Goal: Transaction & Acquisition: Purchase product/service

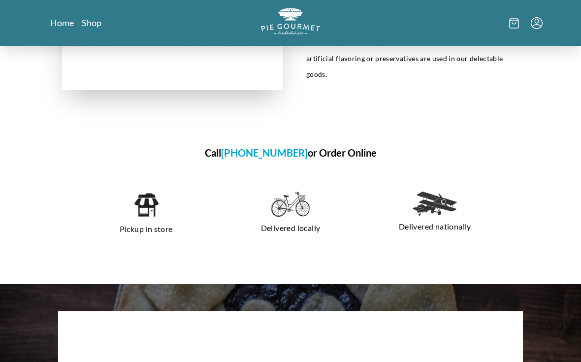
scroll to position [559, 0]
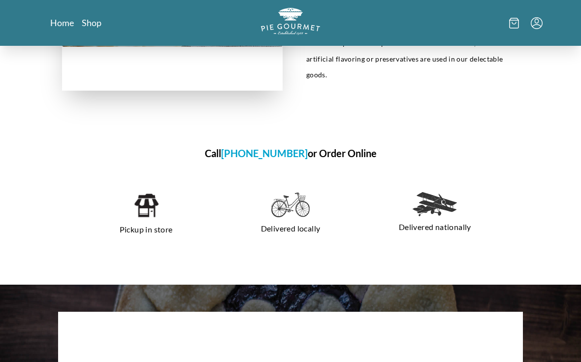
click at [146, 192] on img at bounding box center [145, 205] width 25 height 27
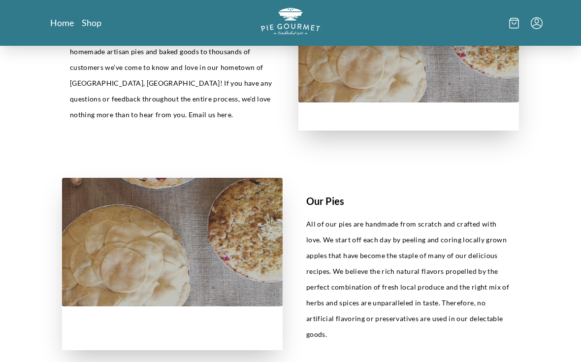
click at [89, 25] on link "Shop" at bounding box center [92, 23] width 20 height 12
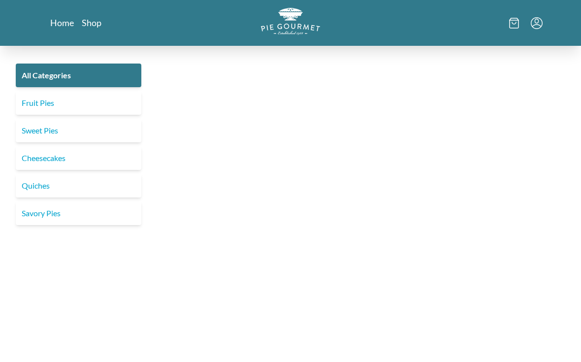
click at [26, 103] on link "Fruit Pies" at bounding box center [78, 103] width 125 height 24
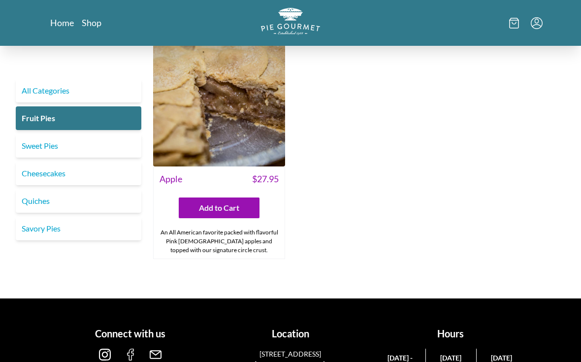
scroll to position [1005, 0]
click at [27, 91] on link "All Categories" at bounding box center [78, 91] width 125 height 24
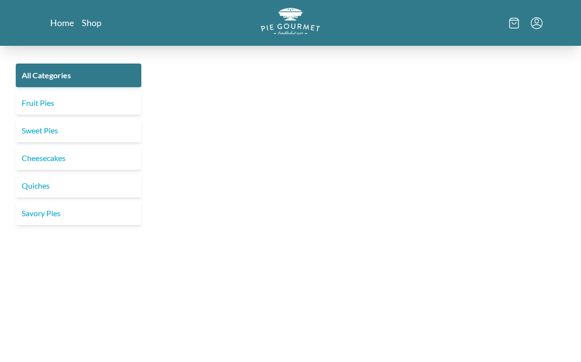
click at [25, 131] on link "Sweet Pies" at bounding box center [78, 131] width 125 height 24
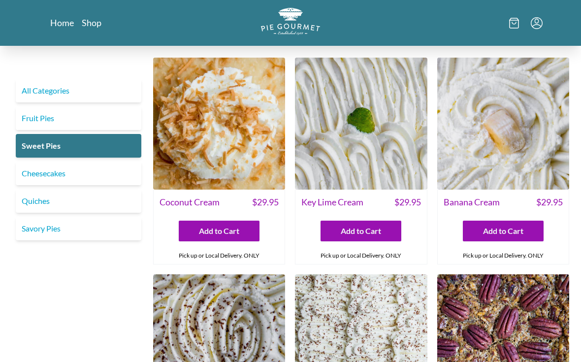
click at [33, 119] on link "Fruit Pies" at bounding box center [78, 118] width 125 height 24
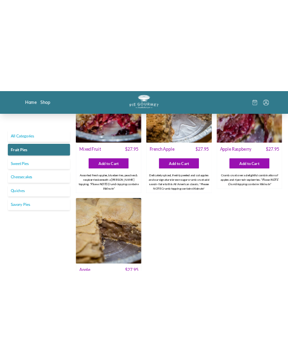
scroll to position [3625, 0]
